Goal: Check status: Check status

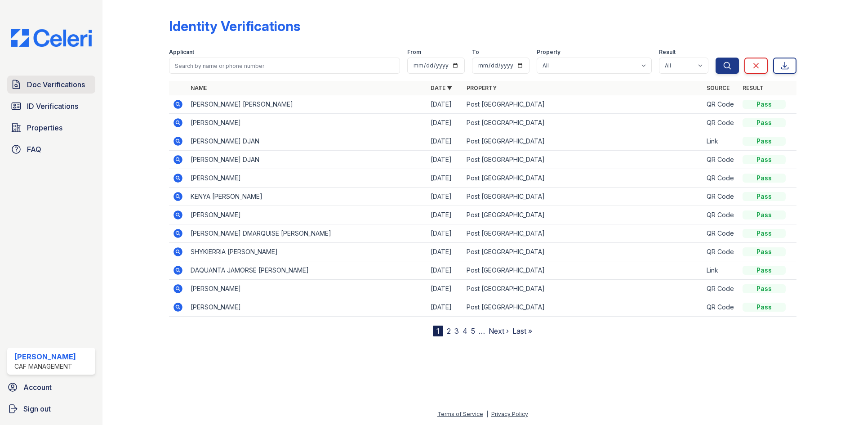
click at [72, 86] on span "Doc Verifications" at bounding box center [56, 84] width 58 height 11
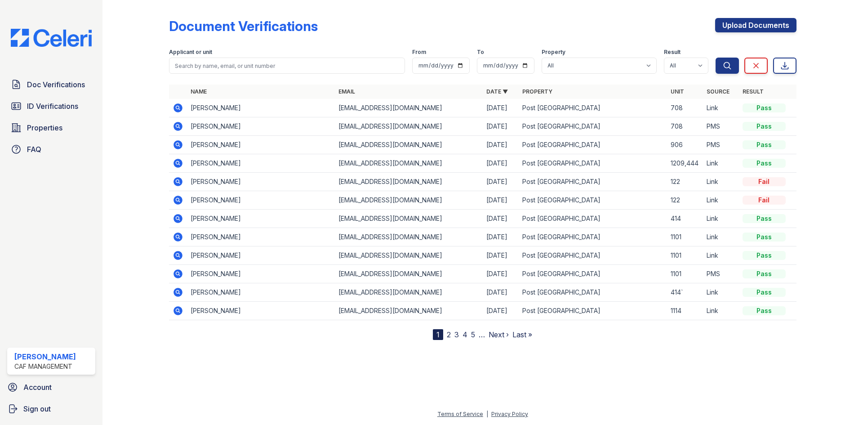
click at [178, 126] on icon at bounding box center [177, 125] width 2 height 2
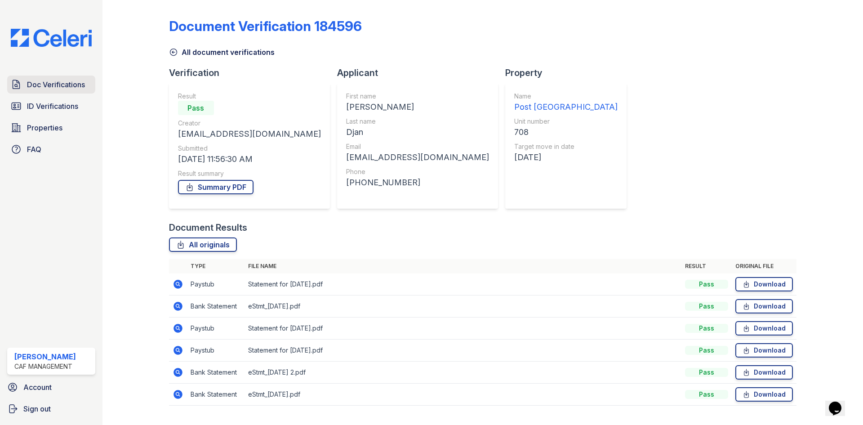
click at [62, 88] on span "Doc Verifications" at bounding box center [56, 84] width 58 height 11
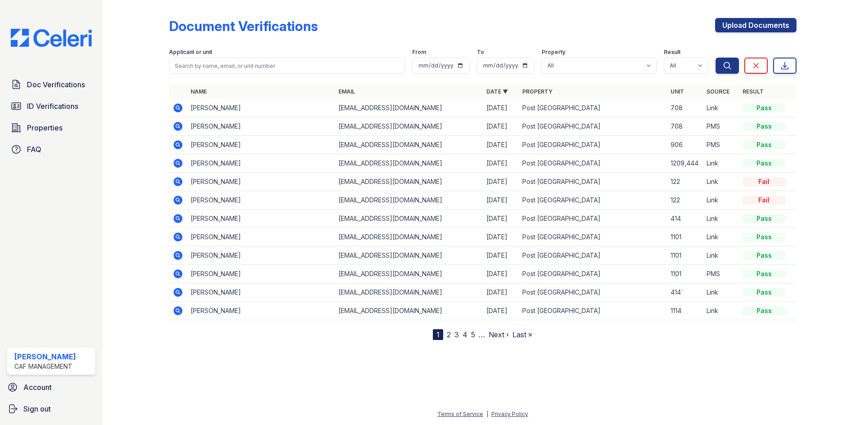
click at [178, 109] on icon at bounding box center [178, 107] width 11 height 11
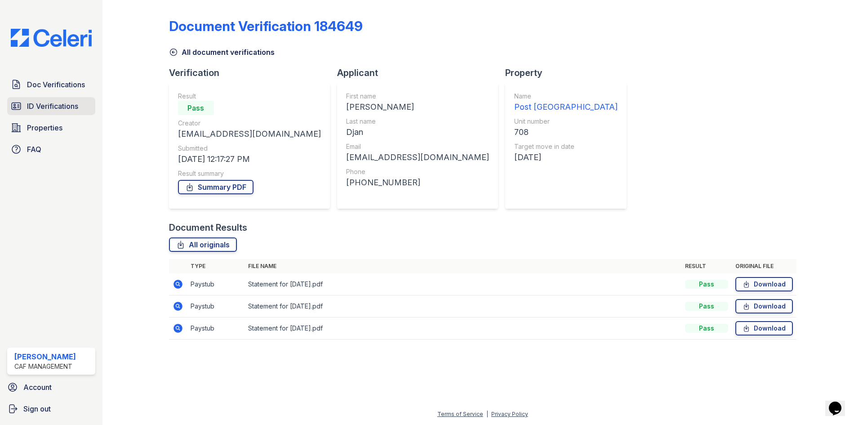
click at [80, 108] on link "ID Verifications" at bounding box center [51, 106] width 88 height 18
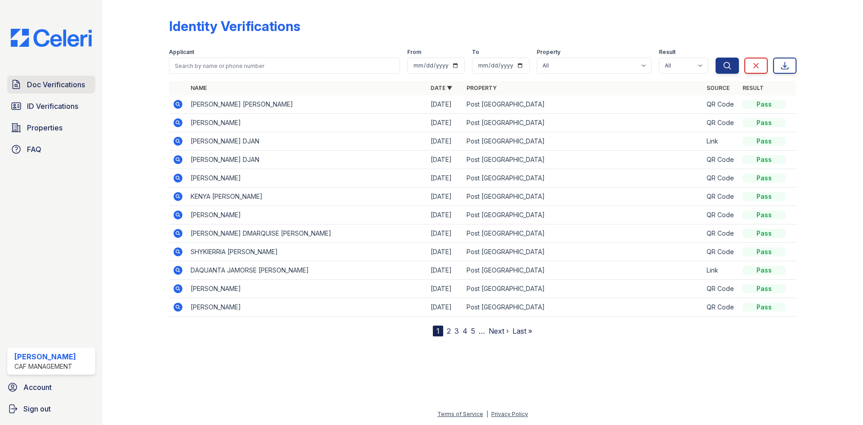
click at [73, 88] on span "Doc Verifications" at bounding box center [56, 84] width 58 height 11
